Goal: Task Accomplishment & Management: Use online tool/utility

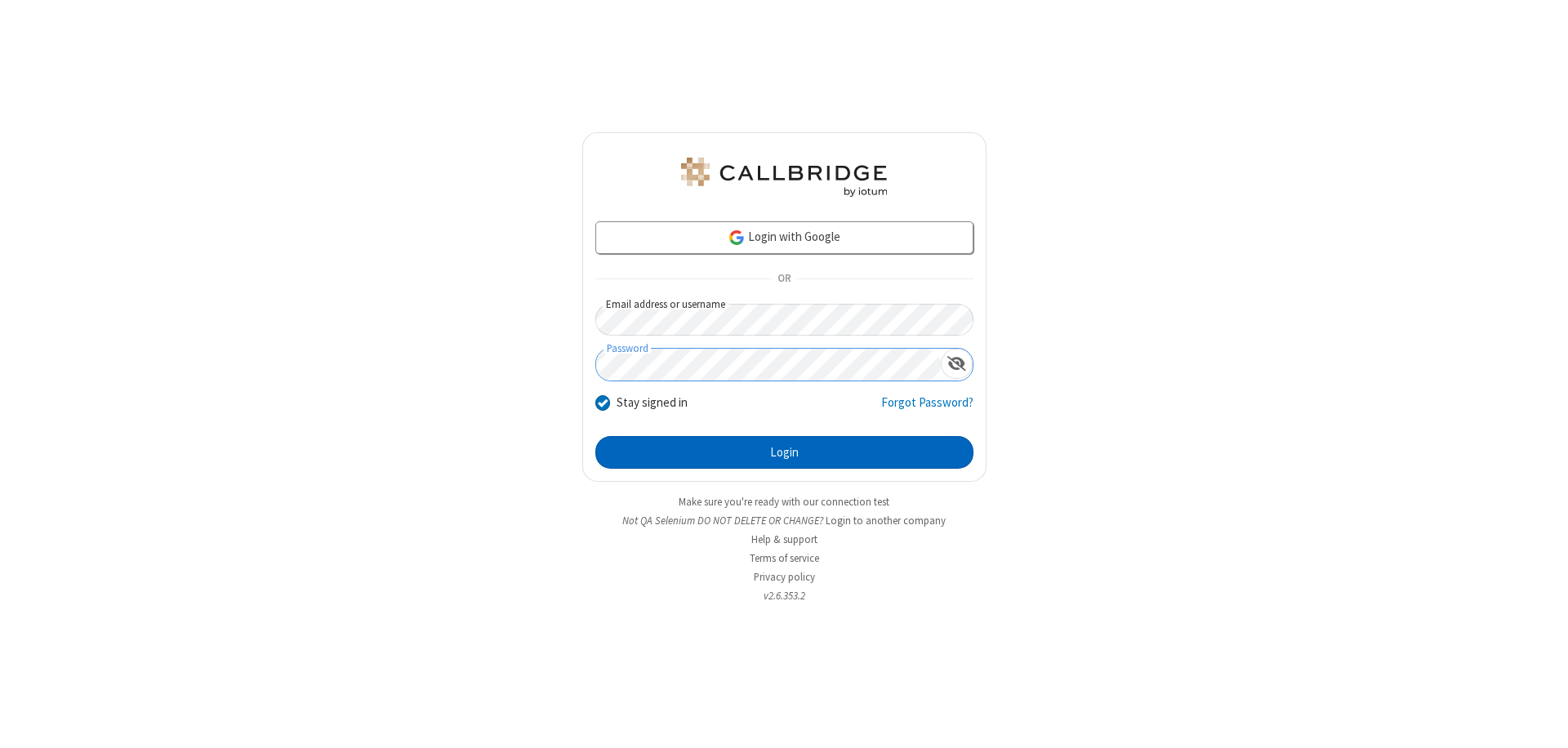
click at [784, 453] on button "Login" at bounding box center [784, 452] width 378 height 33
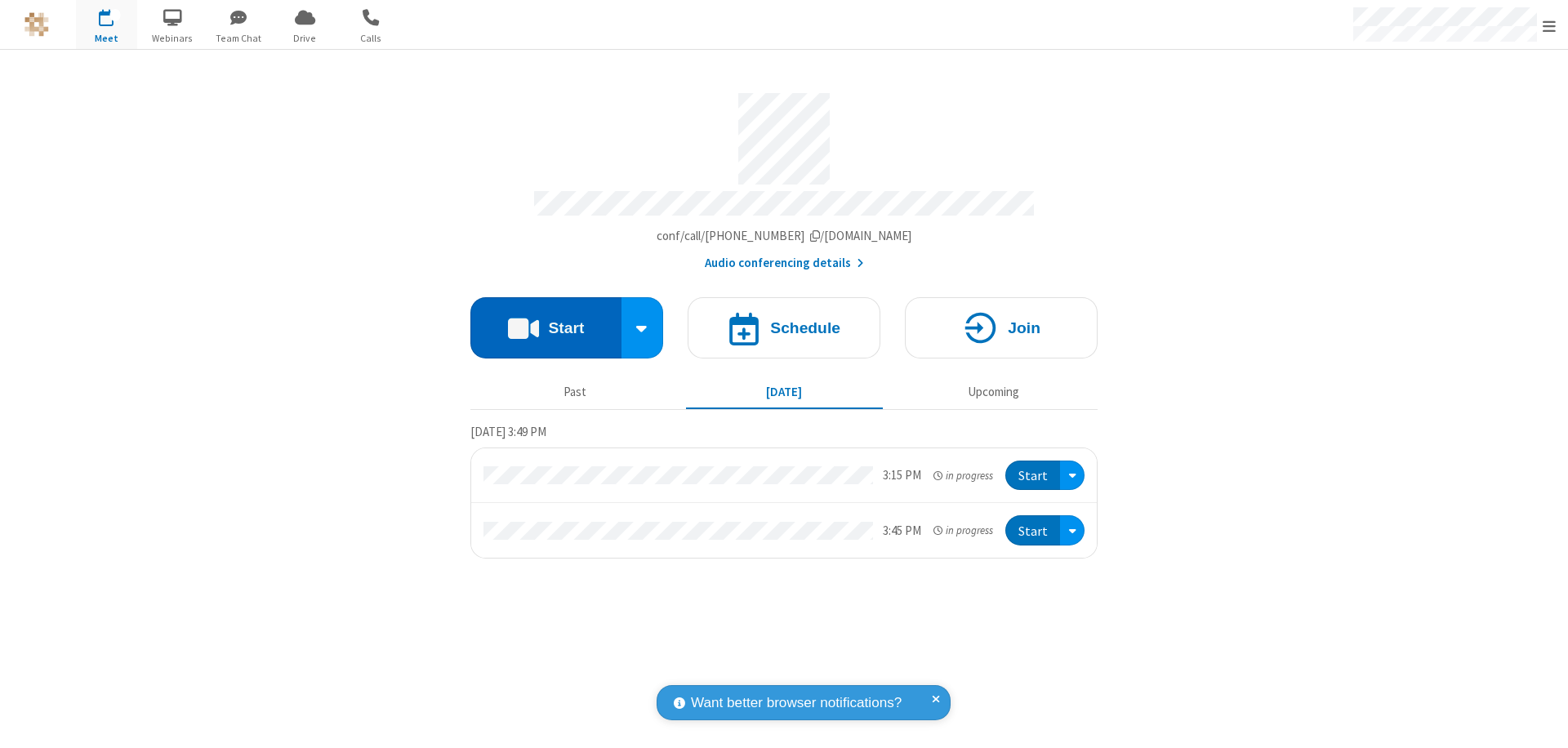
click at [546, 320] on button "Start" at bounding box center [545, 327] width 151 height 61
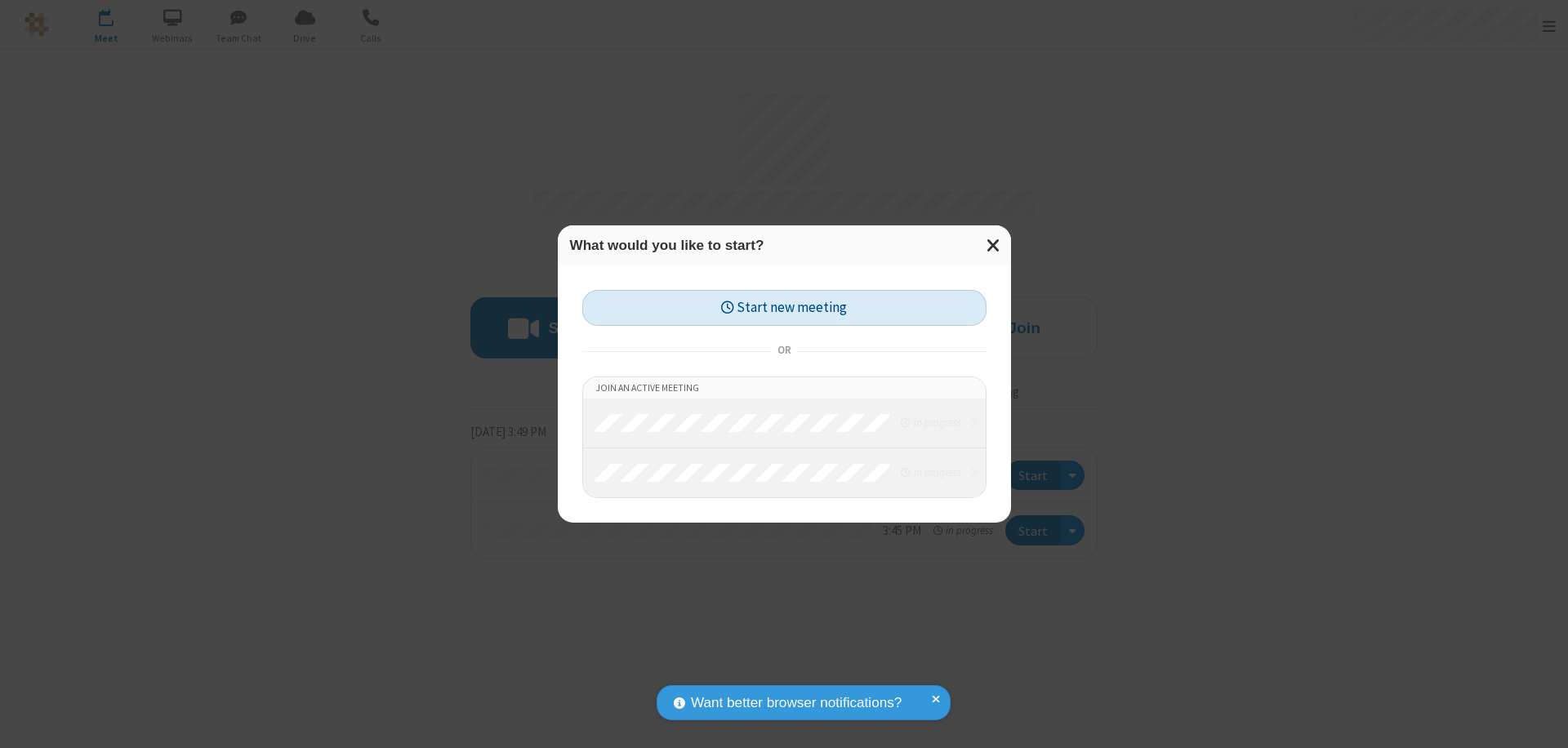
click at [784, 308] on button "Start new meeting" at bounding box center [784, 309] width 404 height 37
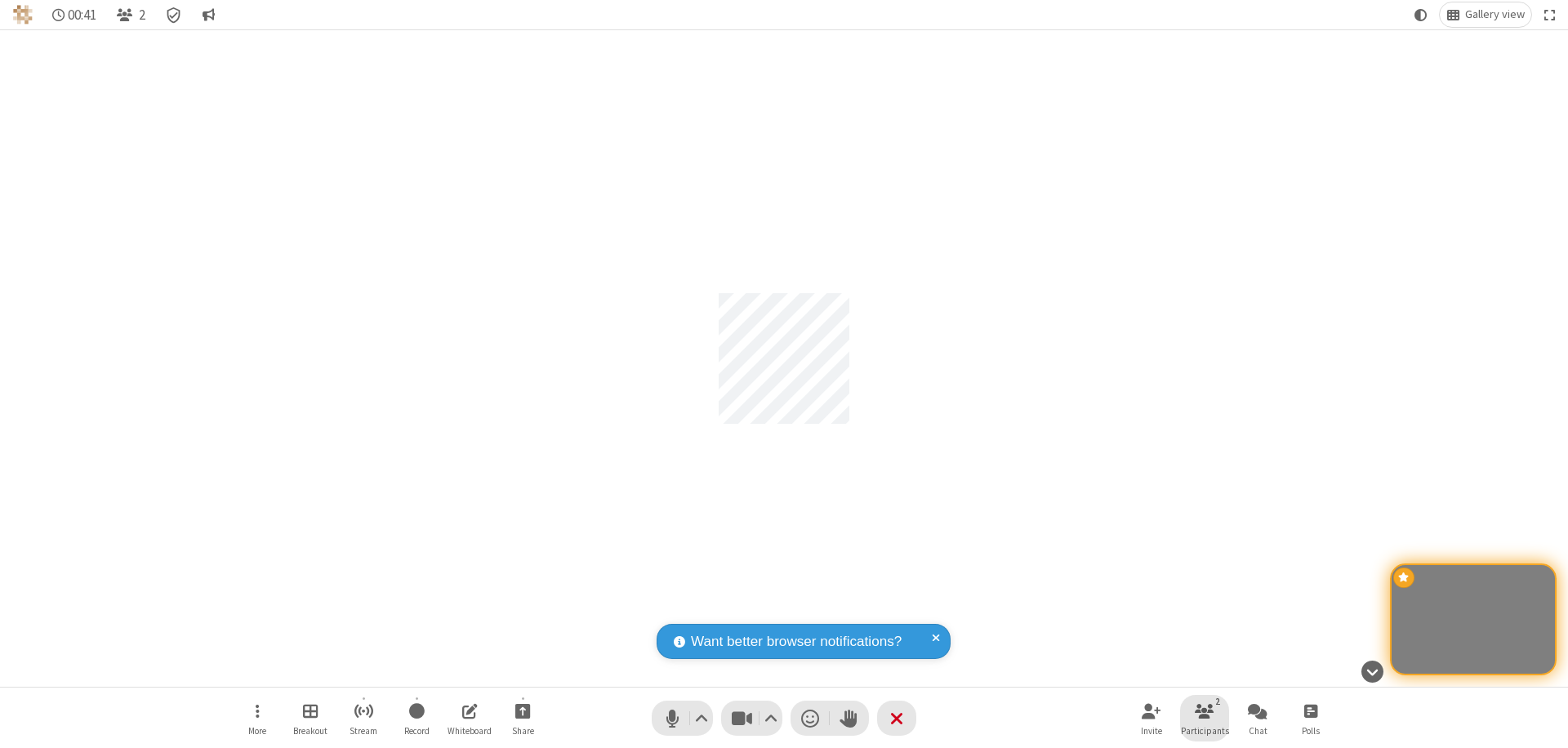
click at [1205, 730] on span "Participants" at bounding box center [1205, 730] width 49 height 10
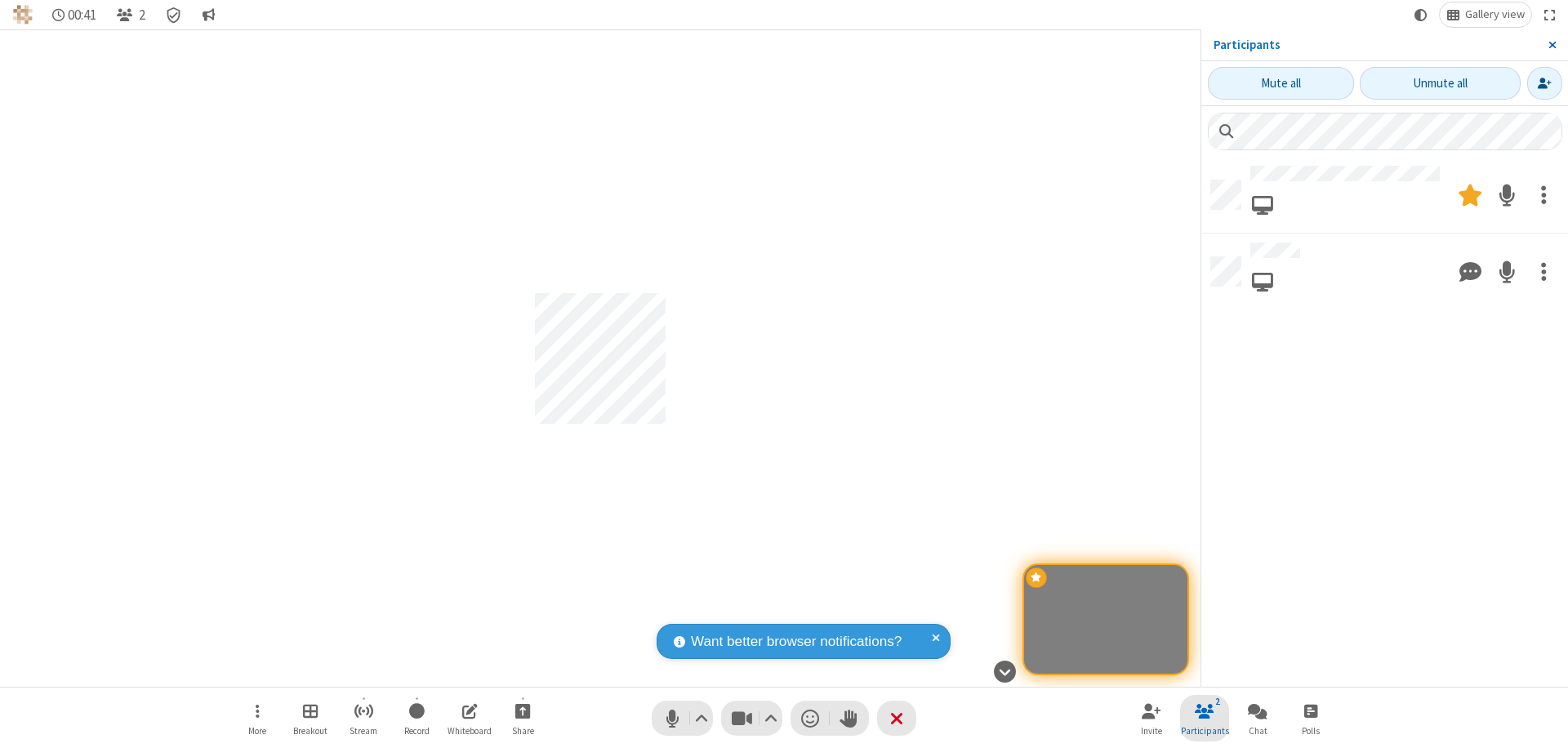
click at [1551, 45] on span "Close sidebar" at bounding box center [1552, 45] width 8 height 13
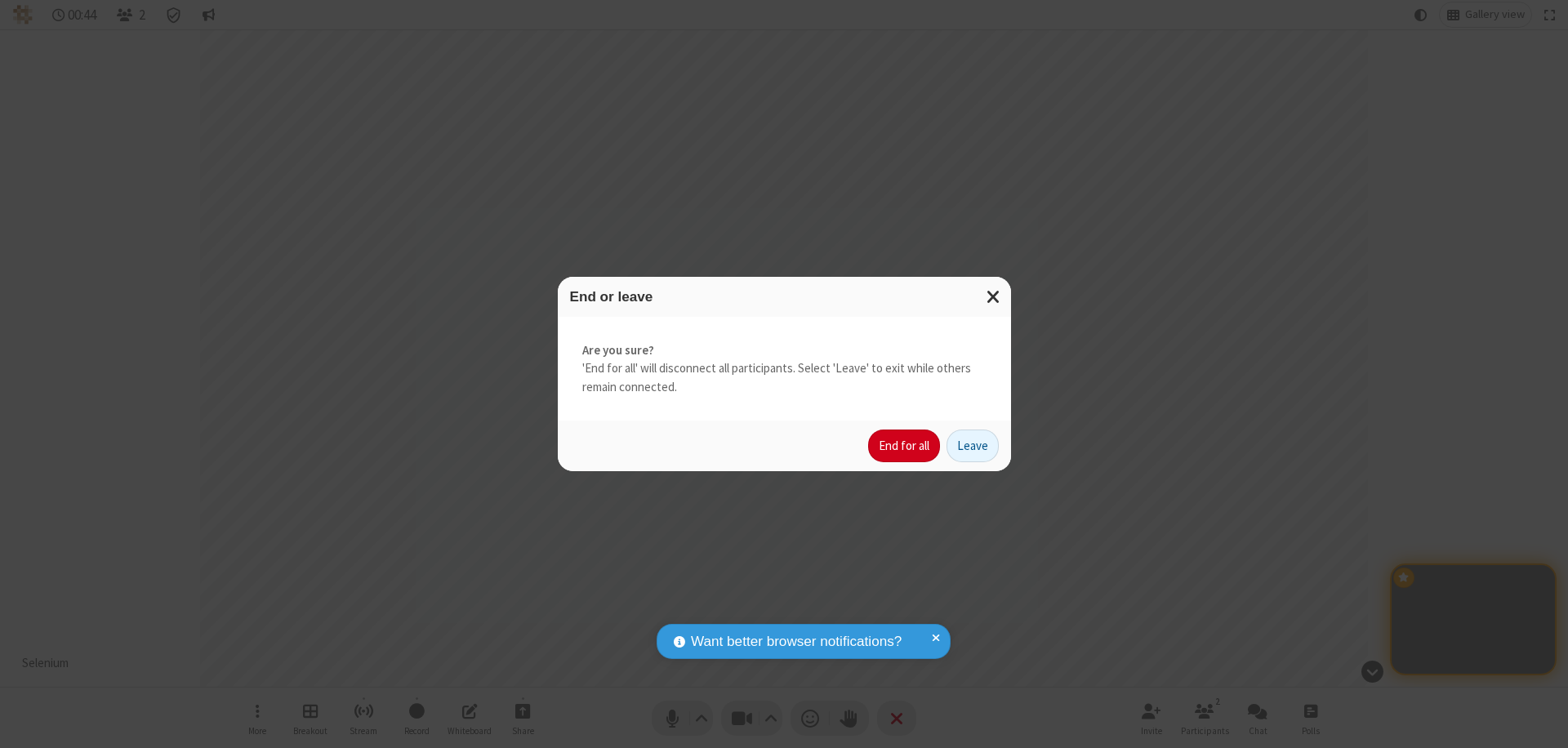
click at [905, 446] on button "End for all" at bounding box center [903, 445] width 71 height 33
